Goal: Transaction & Acquisition: Obtain resource

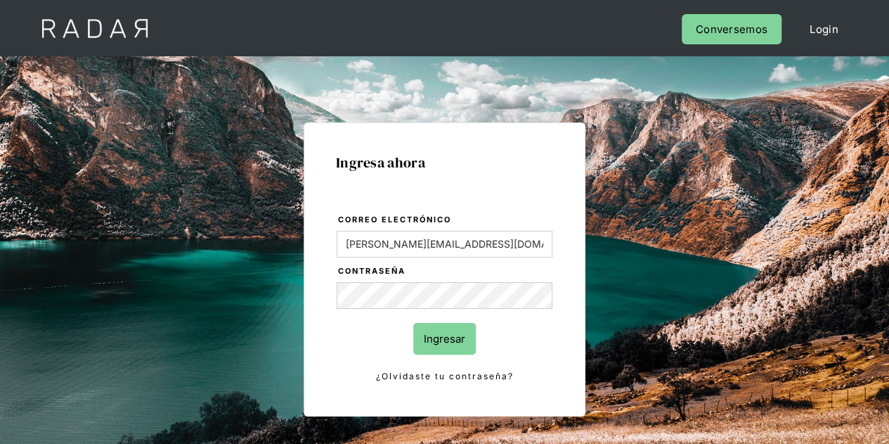
click at [466, 340] on input "Ingresar" at bounding box center [444, 339] width 63 height 32
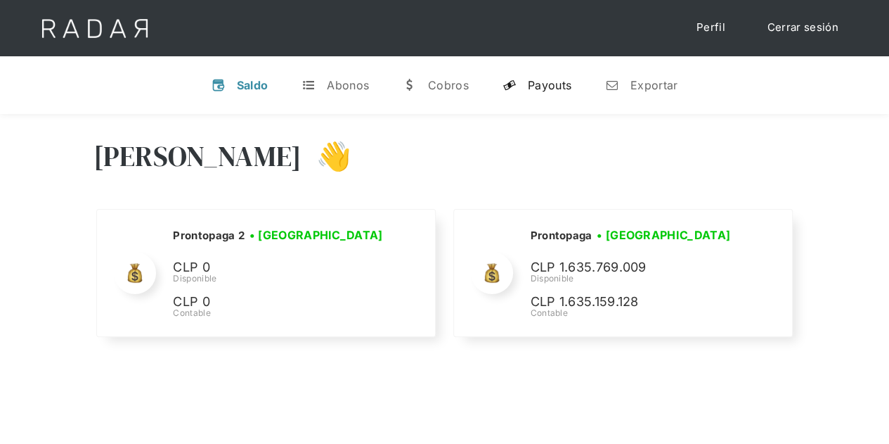
click at [548, 85] on div "Payouts" at bounding box center [550, 85] width 44 height 14
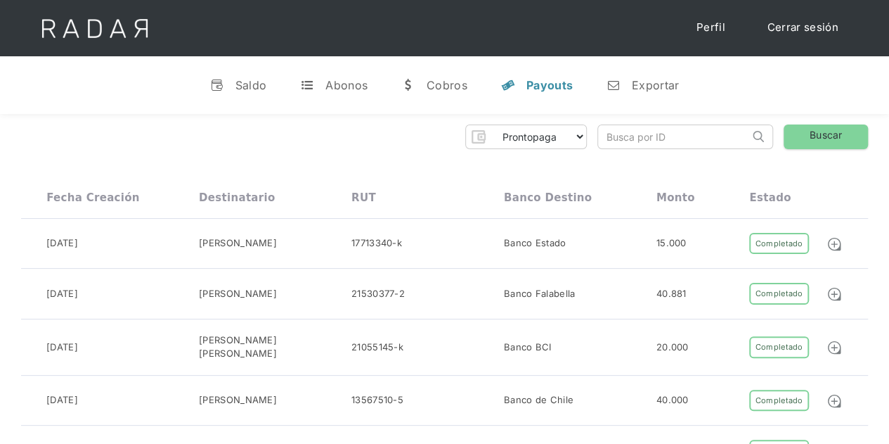
click at [626, 135] on input "search" at bounding box center [673, 136] width 151 height 23
click at [630, 130] on input "search" at bounding box center [673, 136] width 151 height 23
click at [623, 138] on input "search" at bounding box center [673, 136] width 151 height 23
paste input "136919989"
click at [609, 135] on input "136919989" at bounding box center [673, 136] width 151 height 23
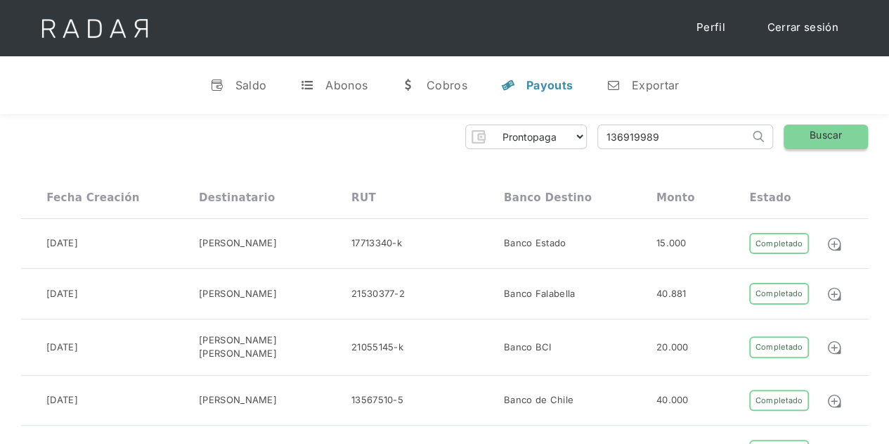
type input "136919989"
click at [839, 136] on link "Buscar" at bounding box center [826, 136] width 84 height 25
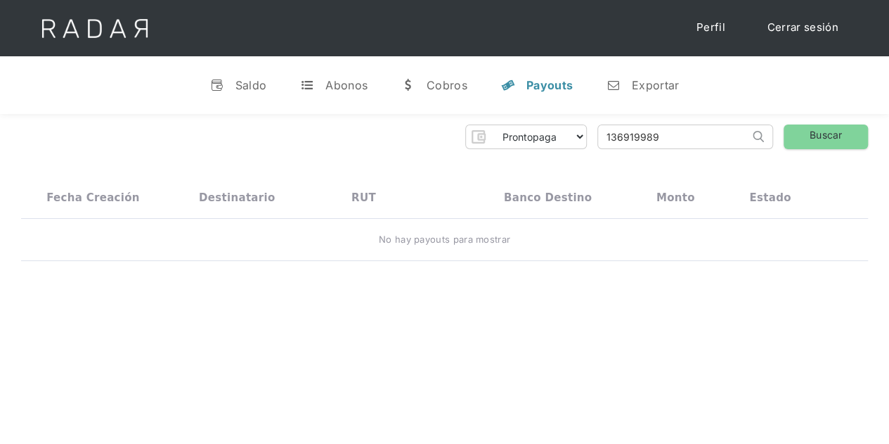
drag, startPoint x: 668, startPoint y: 134, endPoint x: 595, endPoint y: 133, distance: 73.1
click at [595, 133] on div "Prontopaga Prontopaga 2 Thank you! Your submission has been received! Oops! Som…" at bounding box center [444, 136] width 847 height 25
click at [553, 79] on div "Payouts" at bounding box center [550, 85] width 46 height 14
click at [655, 83] on div "Exportar" at bounding box center [655, 85] width 47 height 14
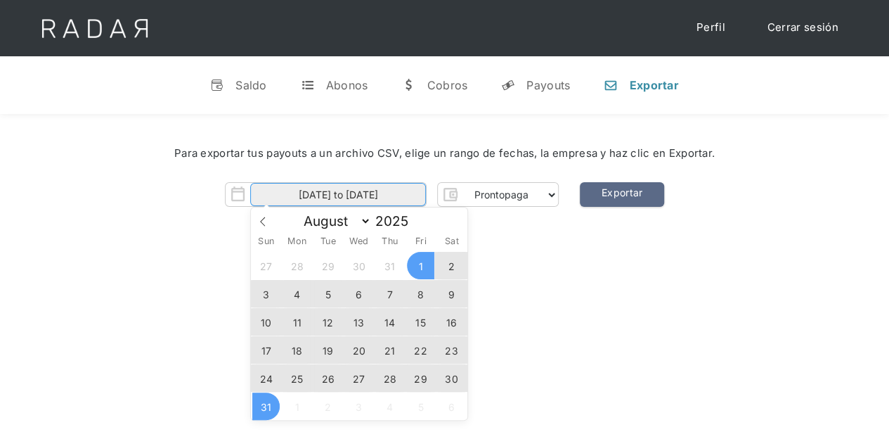
click at [322, 199] on input "[DATE] to [DATE]" at bounding box center [338, 194] width 176 height 23
click at [457, 375] on span "30" at bounding box center [451, 377] width 27 height 27
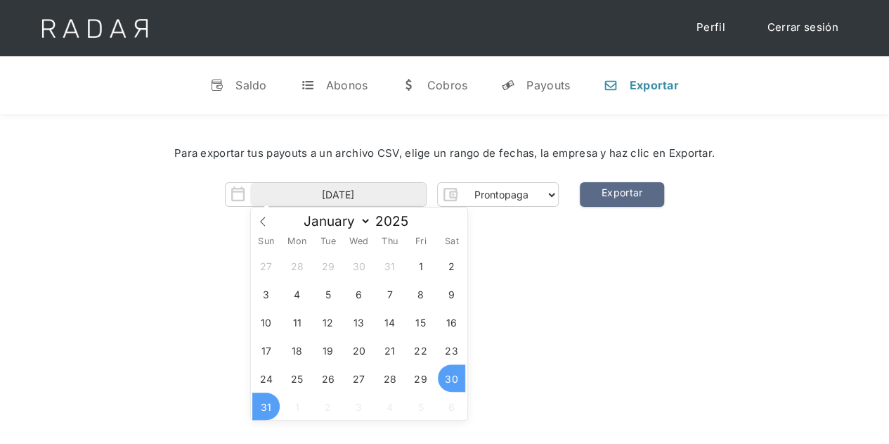
click at [264, 413] on span "31" at bounding box center [265, 405] width 27 height 27
type input "[DATE] to [DATE]"
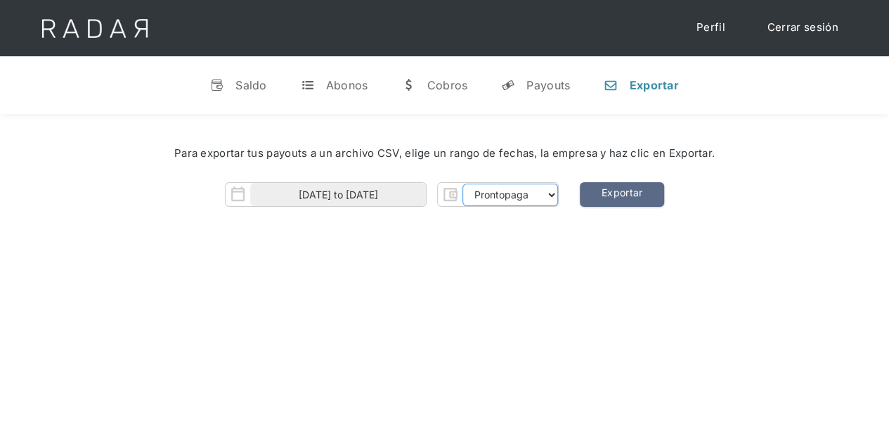
click at [554, 193] on select "Prontopaga Prontopaga 2" at bounding box center [511, 194] width 96 height 22
click at [463, 183] on select "Prontopaga Prontopaga 2" at bounding box center [511, 194] width 96 height 22
click at [640, 193] on link "Exportar" at bounding box center [622, 194] width 84 height 25
